Goal: Task Accomplishment & Management: Complete application form

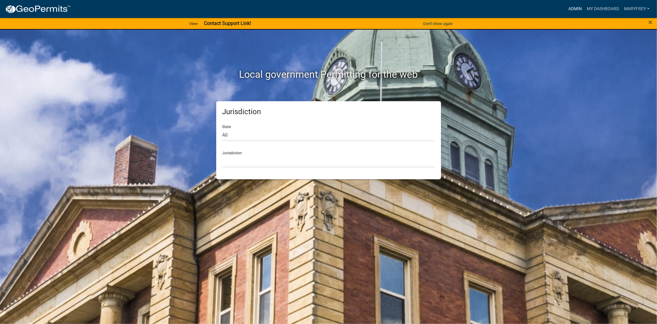
click at [568, 6] on link "Admin" at bounding box center [575, 9] width 18 height 12
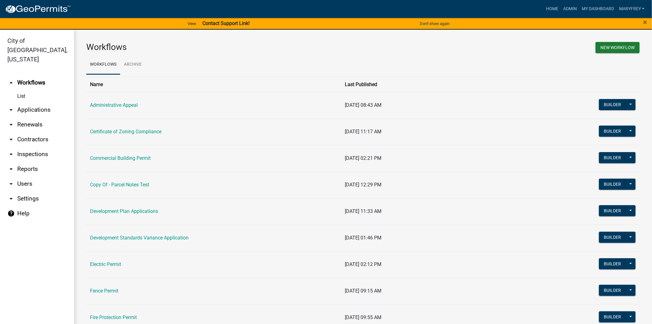
click at [42, 102] on link "arrow_drop_down Applications" at bounding box center [37, 109] width 74 height 15
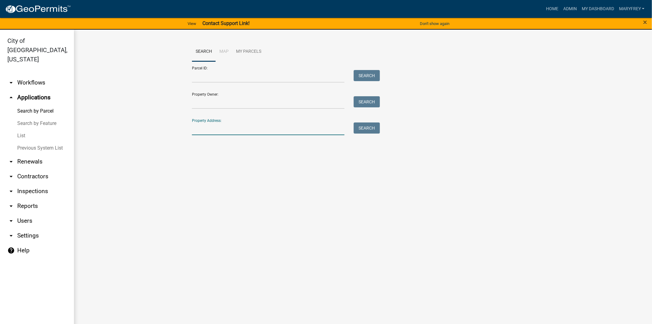
click at [200, 133] on input "Property Address:" at bounding box center [268, 128] width 153 height 13
click at [364, 128] on button "Search" at bounding box center [367, 127] width 26 height 11
click at [204, 129] on input "1516 [PERSON_NAME]" at bounding box center [268, 128] width 153 height 13
click at [369, 128] on button "Search" at bounding box center [367, 127] width 26 height 11
drag, startPoint x: 240, startPoint y: 129, endPoint x: 183, endPoint y: 143, distance: 58.2
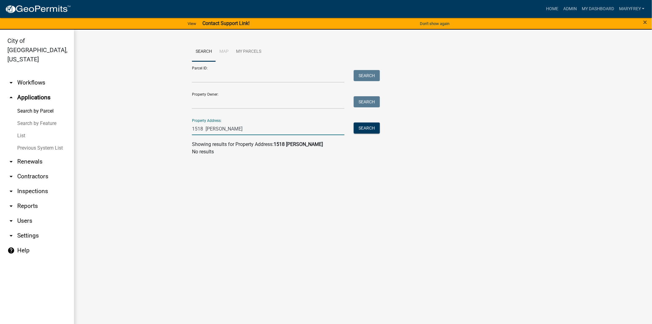
click at [183, 143] on wm-workflow-application-search-view "Search Map My Parcels Parcel ID: Search Property Owner: Search Property Address…" at bounding box center [363, 101] width 554 height 118
type input "1516"
click at [368, 132] on button "Search" at bounding box center [367, 127] width 26 height 11
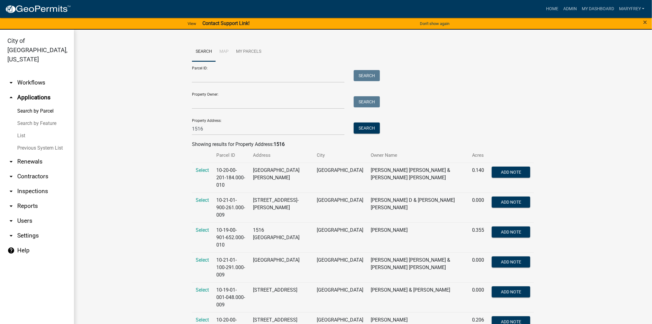
click at [25, 75] on link "arrow_drop_down Workflows" at bounding box center [37, 82] width 74 height 15
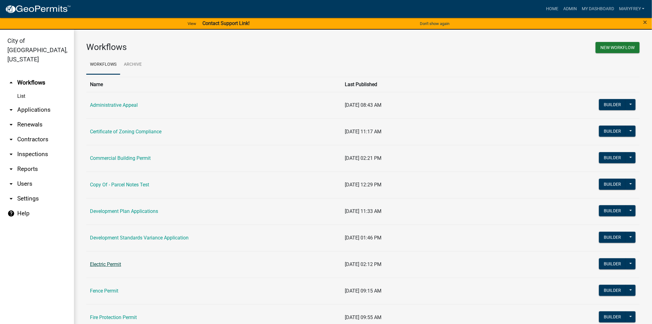
click at [103, 265] on link "Electric Permit" at bounding box center [105, 264] width 31 height 6
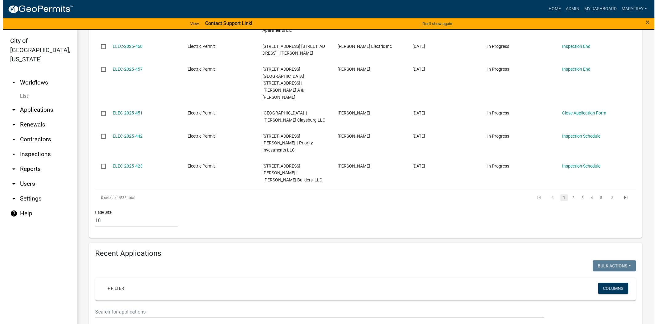
scroll to position [347, 0]
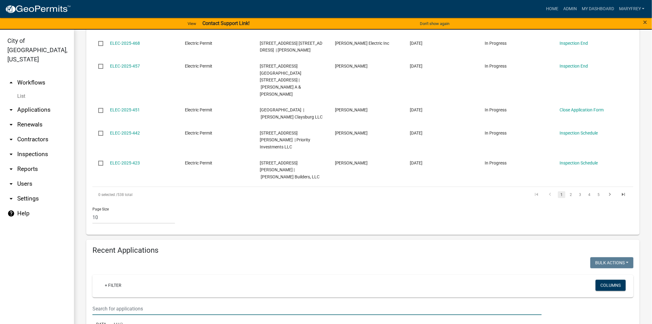
click at [111, 302] on input "text" at bounding box center [316, 308] width 449 height 13
type input "[PERSON_NAME]"
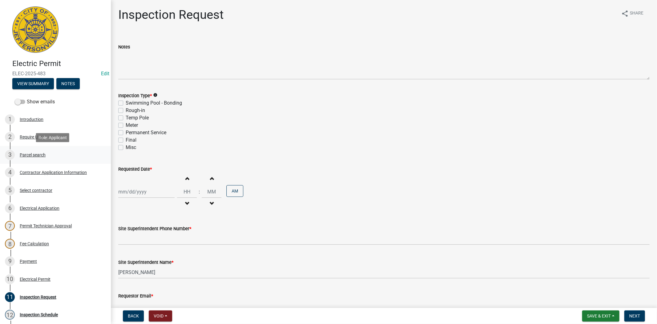
click at [33, 153] on div "Parcel search" at bounding box center [33, 155] width 26 height 4
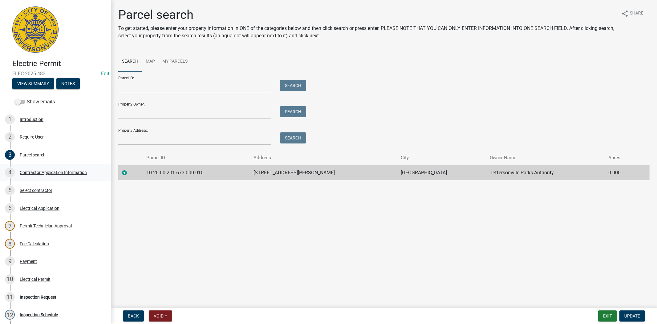
click at [38, 173] on div "Contractor Application Information" at bounding box center [53, 172] width 67 height 4
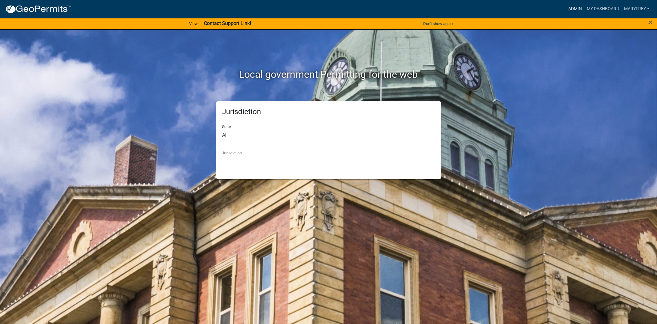
click at [576, 10] on link "Admin" at bounding box center [575, 9] width 18 height 12
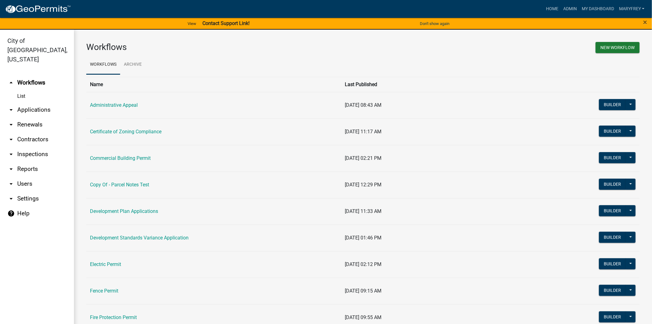
click at [28, 102] on link "arrow_drop_down Applications" at bounding box center [37, 109] width 74 height 15
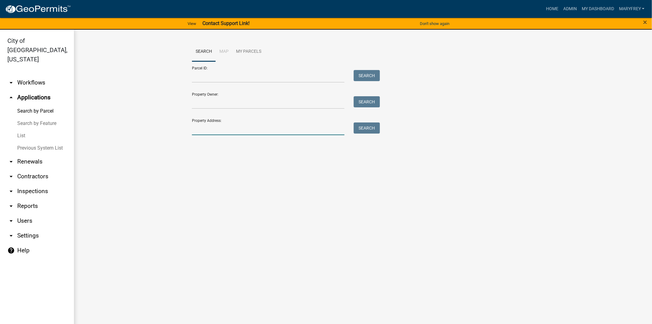
click at [194, 133] on input "Property Address:" at bounding box center [268, 128] width 153 height 13
type input "1528"
click at [363, 130] on button "Search" at bounding box center [367, 127] width 26 height 11
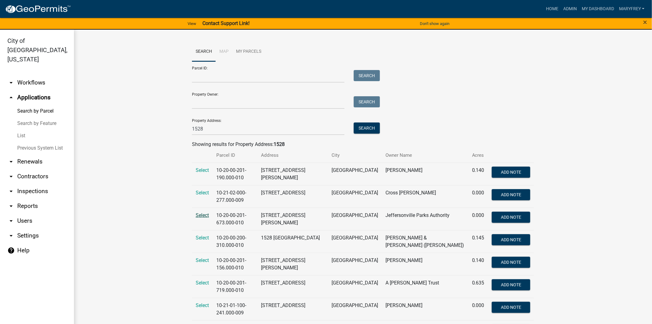
click at [202, 216] on span "Select" at bounding box center [202, 215] width 13 height 6
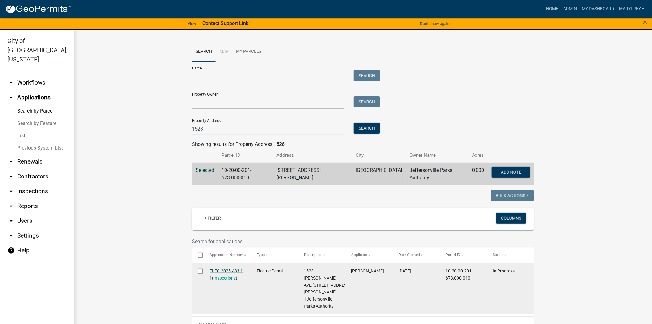
click at [221, 269] on link "ELEC-2025-483 1 1" at bounding box center [226, 274] width 33 height 12
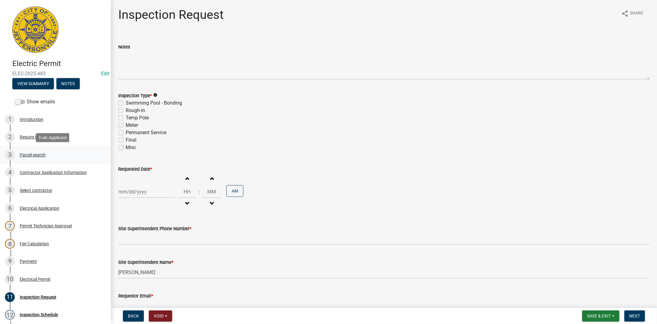
click at [28, 153] on div "Parcel search" at bounding box center [33, 155] width 26 height 4
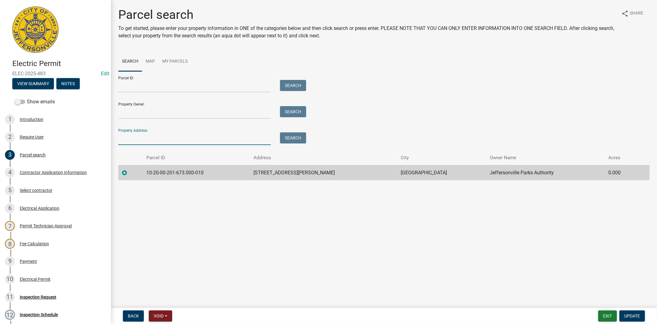
click at [140, 143] on input "Property Address:" at bounding box center [194, 138] width 153 height 13
click at [296, 133] on button "Search" at bounding box center [293, 137] width 26 height 11
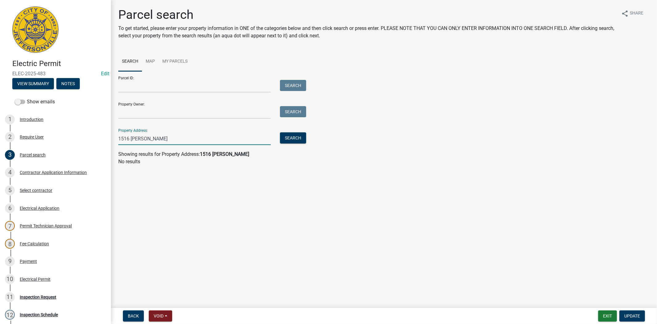
click at [128, 139] on input "1516 [PERSON_NAME]" at bounding box center [194, 138] width 153 height 13
type input "1528 brigman"
click at [295, 137] on button "Search" at bounding box center [293, 137] width 26 height 11
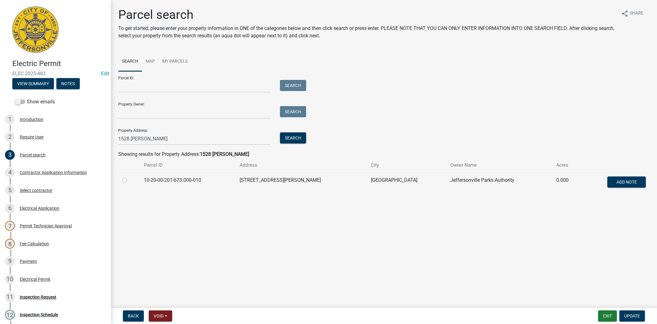
click at [129, 176] on label at bounding box center [129, 176] width 0 height 0
click at [129, 179] on input "radio" at bounding box center [131, 178] width 4 height 4
radio input "true"
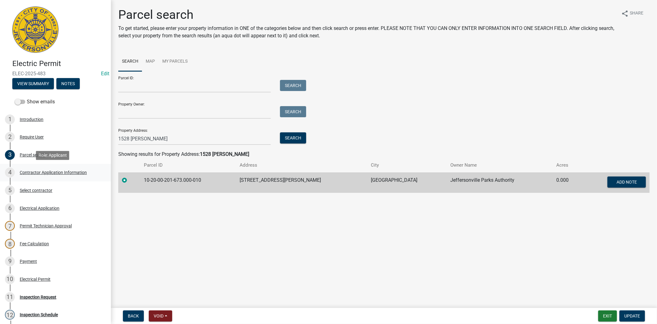
click at [30, 172] on div "Contractor Application Information" at bounding box center [53, 172] width 67 height 4
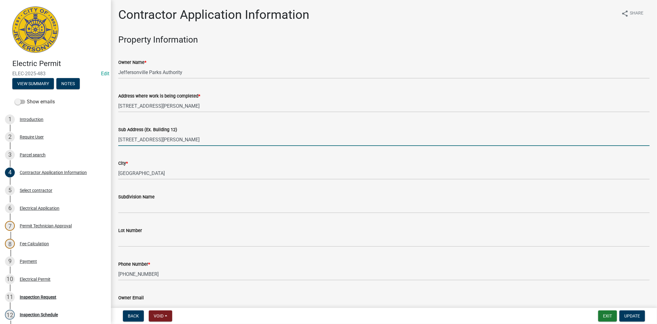
drag, startPoint x: 128, startPoint y: 138, endPoint x: 117, endPoint y: 140, distance: 11.2
click at [117, 140] on div "Sub Address (Ex. Building 12) 1528 Brigman Ave" at bounding box center [384, 131] width 541 height 29
type input "1516 Brigman Ave"
click at [634, 319] on button "Update" at bounding box center [633, 315] width 26 height 11
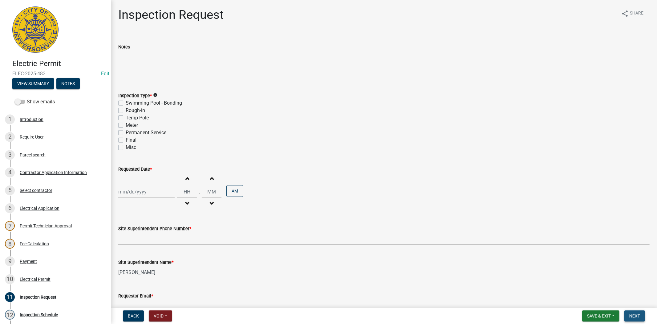
click at [628, 314] on button "Next" at bounding box center [635, 315] width 21 height 11
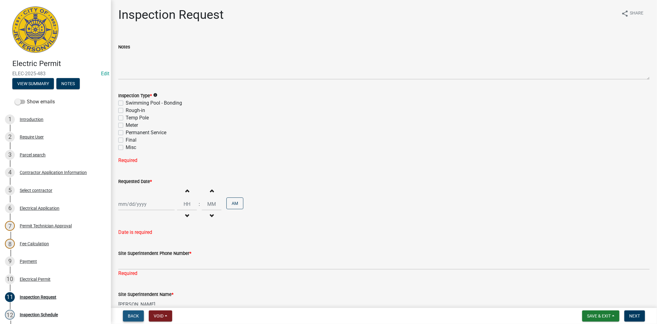
click at [134, 316] on span "Back" at bounding box center [133, 315] width 11 height 5
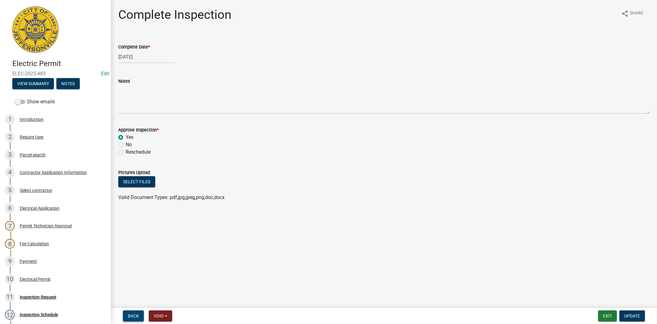
click at [134, 316] on span "Back" at bounding box center [133, 315] width 11 height 5
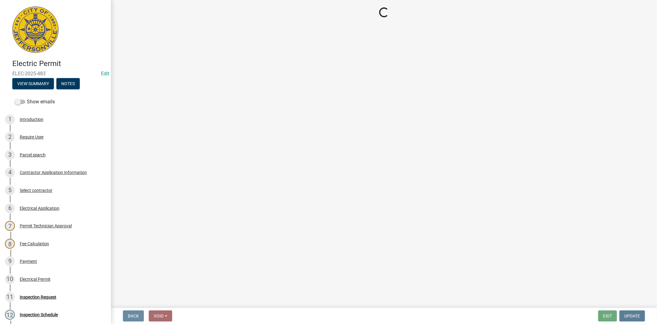
select select "36a8b8f0-2ef8-43e9-ae06-718f51af8d36"
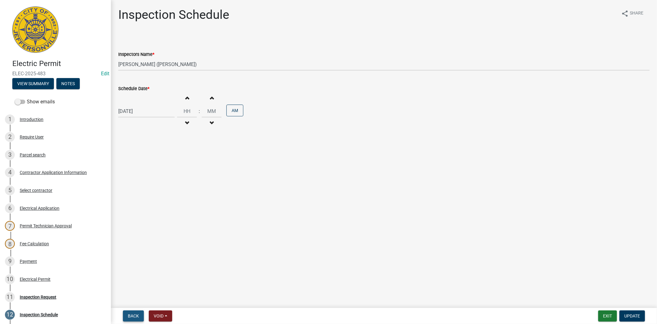
click at [134, 316] on span "Back" at bounding box center [133, 315] width 11 height 5
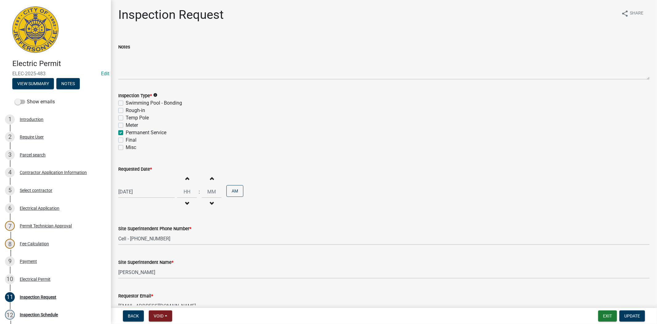
scroll to position [35, 0]
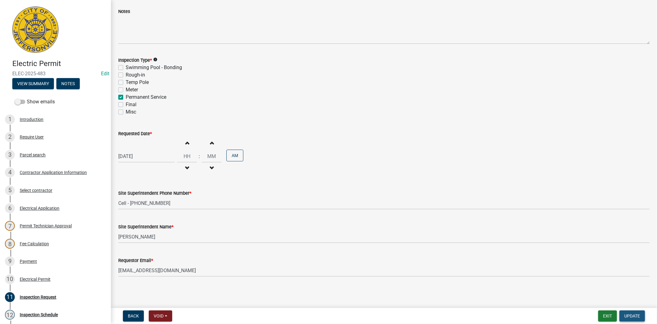
click at [631, 317] on span "Update" at bounding box center [633, 315] width 16 height 5
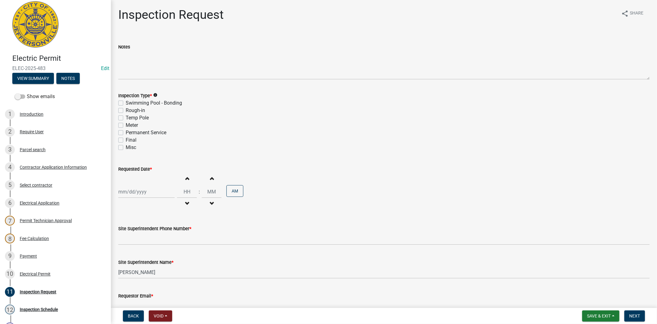
scroll to position [0, 0]
